Goal: Task Accomplishment & Management: Use online tool/utility

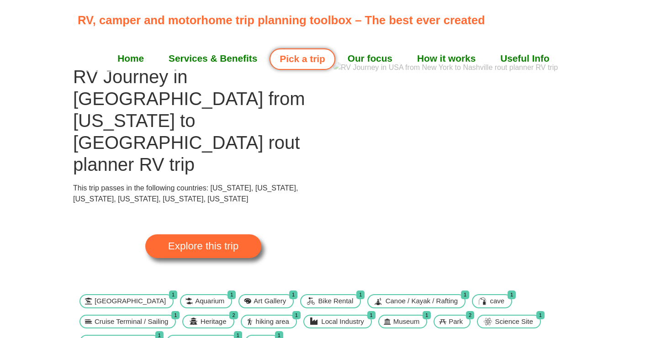
scroll to position [22, 0]
click at [217, 241] on span "Explore this trip" at bounding box center [203, 246] width 70 height 10
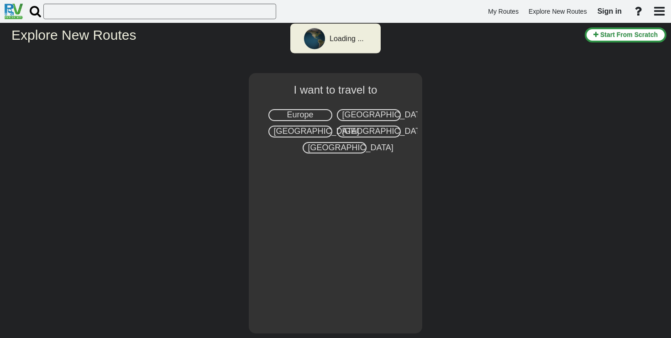
select select "number:2"
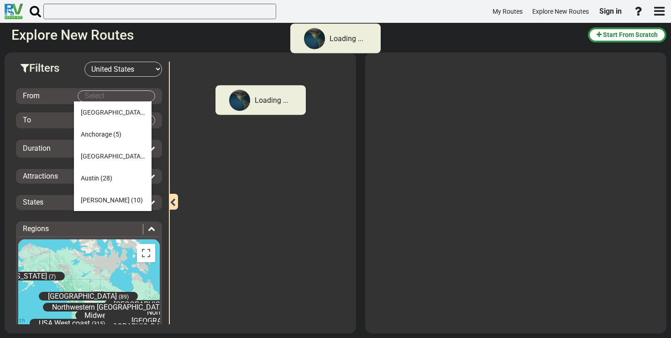
click at [111, 100] on body "Loading ... My Routes Explore New Routes Sign in × Name" at bounding box center [335, 169] width 671 height 338
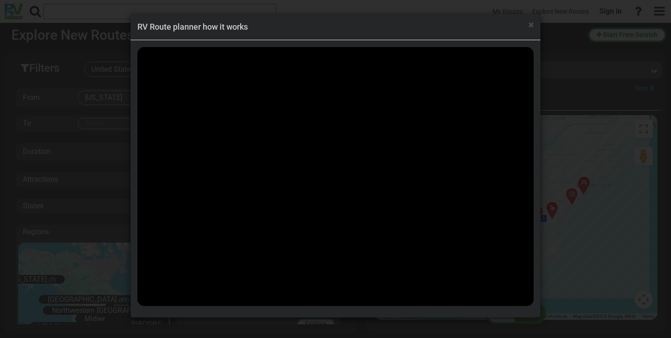
scroll to position [12628, 0]
click at [532, 26] on span "×" at bounding box center [531, 24] width 5 height 11
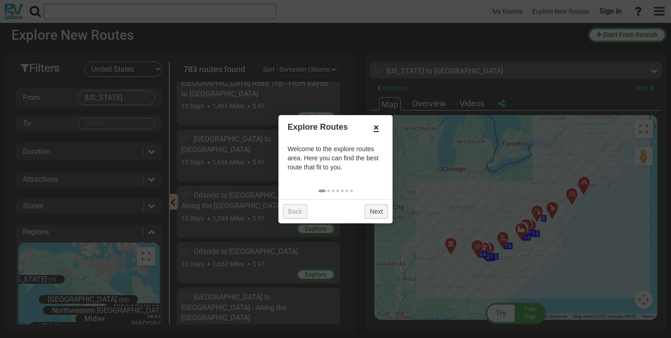
click at [371, 131] on link "×" at bounding box center [376, 128] width 15 height 16
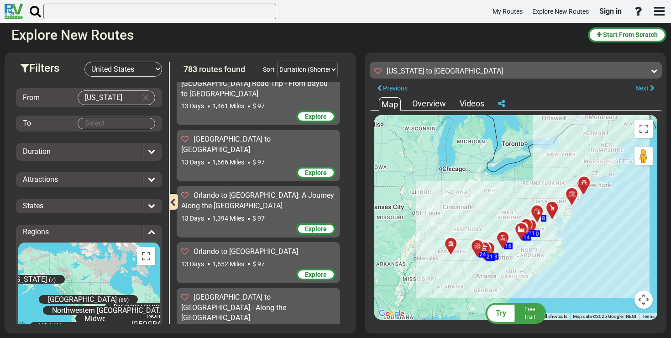
click at [121, 95] on body "My Routes Explore New Routes Sign in ×" at bounding box center [335, 169] width 671 height 338
click at [114, 114] on span "(33)" at bounding box center [120, 115] width 12 height 7
type input "New York"
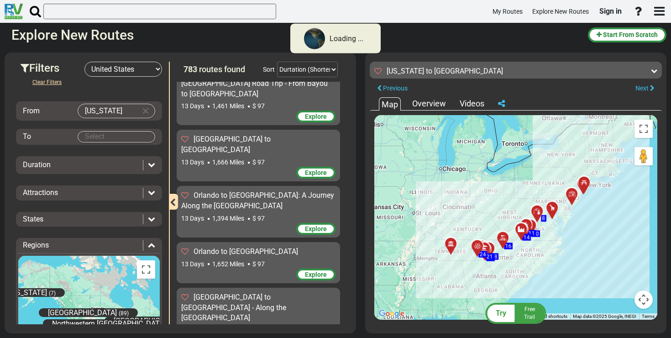
click at [108, 133] on body "Loading ... My Routes Explore New Routes Sign in × Name" at bounding box center [335, 169] width 671 height 338
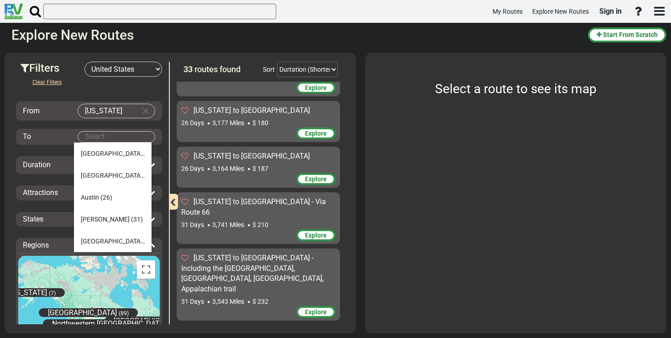
scroll to position [1459, 0]
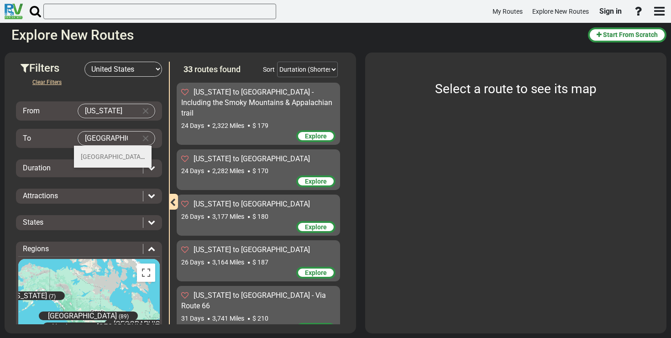
click at [103, 155] on span "Nashville" at bounding box center [113, 156] width 64 height 7
type input "Nashville"
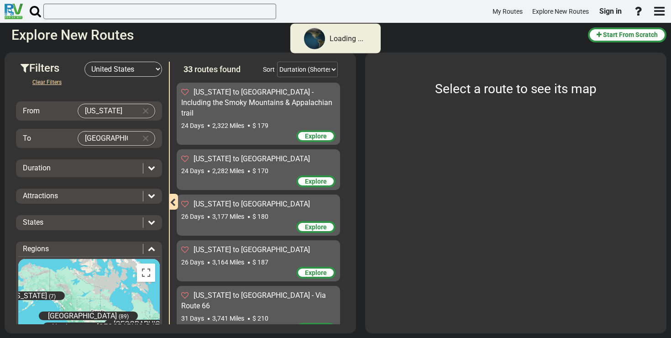
click at [72, 171] on div "Duration" at bounding box center [81, 168] width 116 height 11
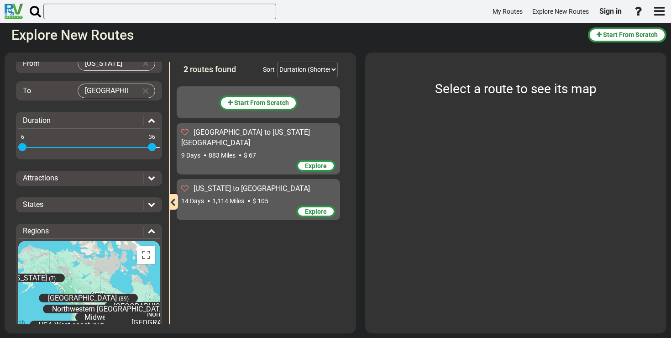
scroll to position [0, 0]
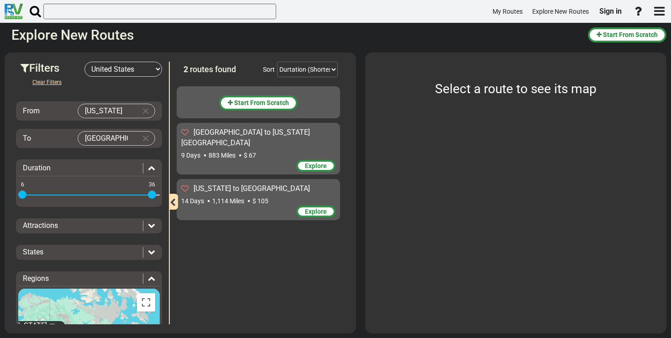
drag, startPoint x: 151, startPoint y: 191, endPoint x: 171, endPoint y: 192, distance: 20.1
click at [170, 62] on div "Filters -- Select Destination -- Europe United States Canada Australia New Zeal…" at bounding box center [180, 62] width 343 height 0
click at [214, 225] on div "Start From Scratch Nashville to Washington DC 9 Days 883 Miles Explore Explore" at bounding box center [261, 203] width 168 height 243
